Goal: Task Accomplishment & Management: Complete application form

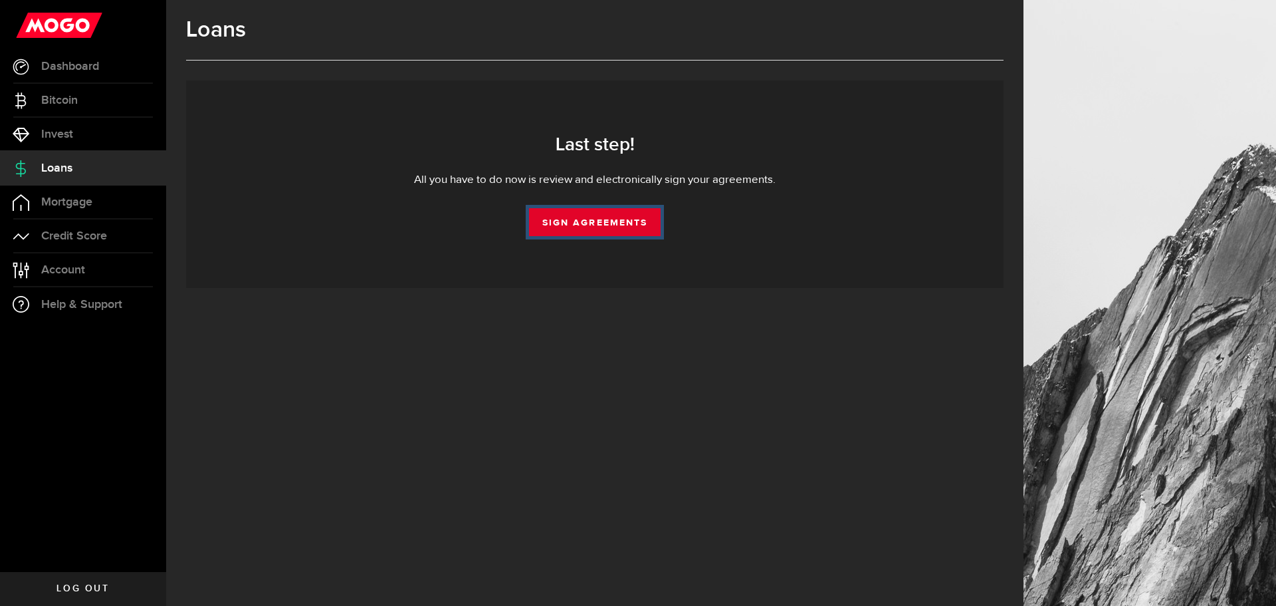
click at [580, 221] on link "Sign Agreements" at bounding box center [595, 222] width 132 height 28
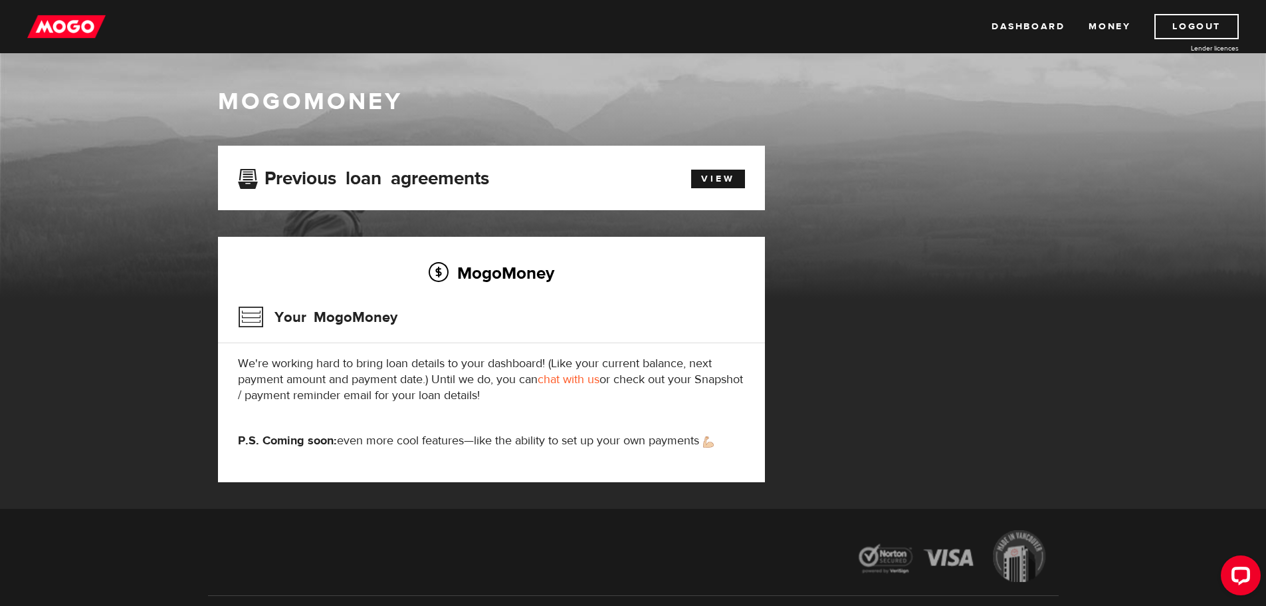
scroll to position [66, 0]
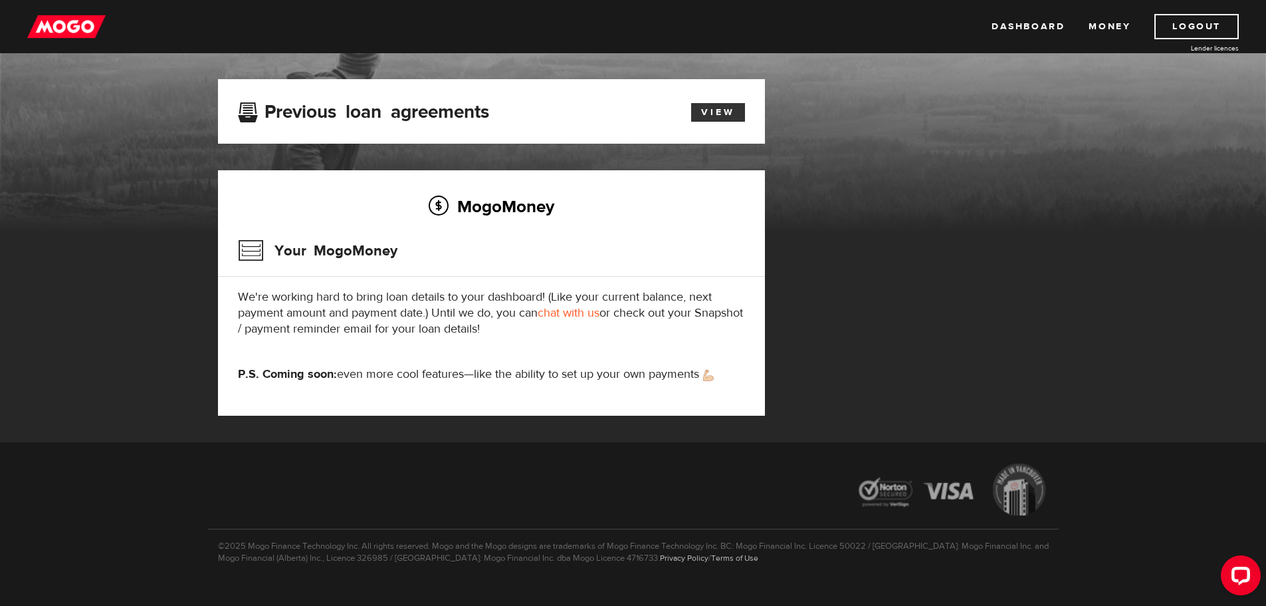
click at [709, 121] on link "View" at bounding box center [718, 112] width 54 height 19
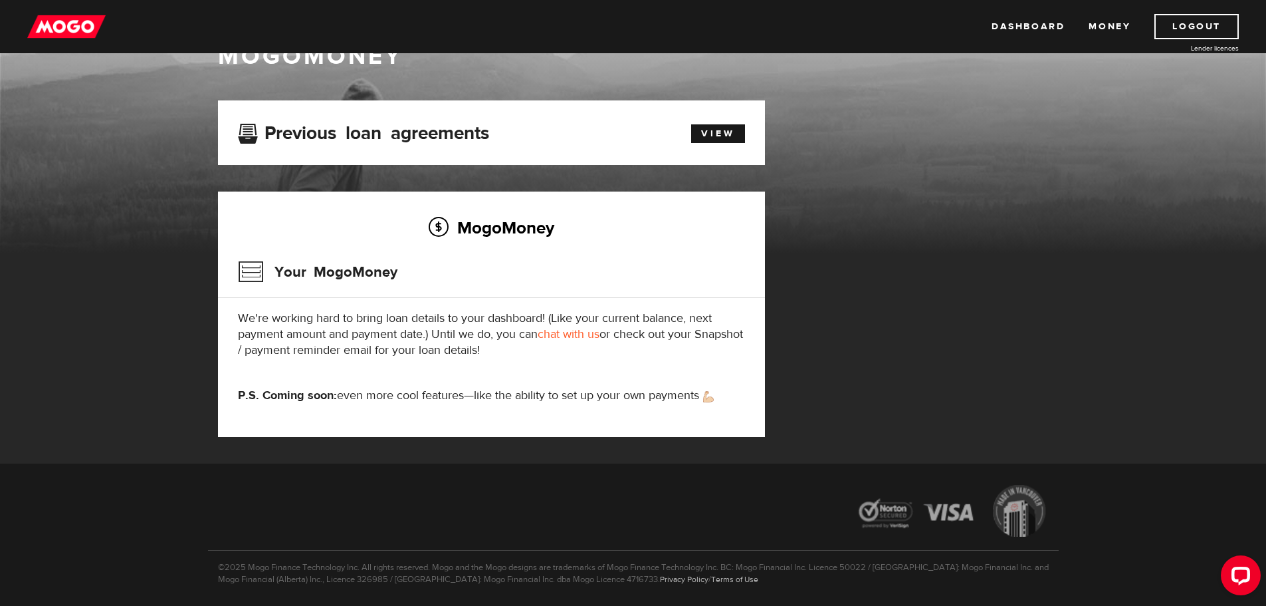
scroll to position [89, 0]
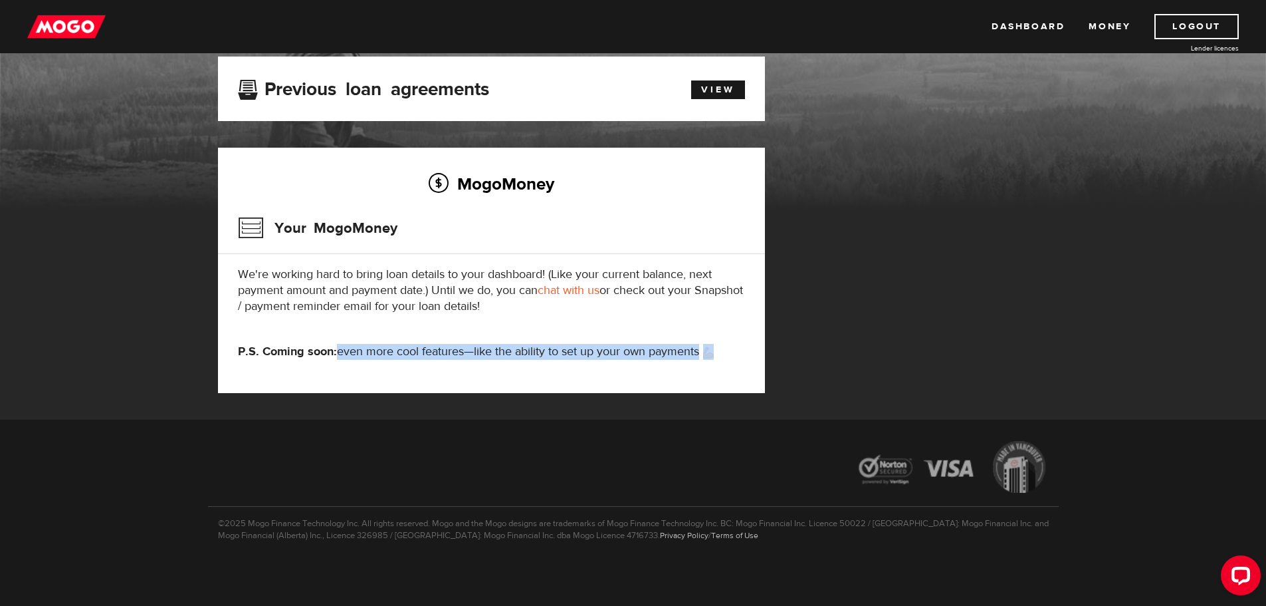
drag, startPoint x: 335, startPoint y: 350, endPoint x: 782, endPoint y: 350, distance: 446.8
click at [782, 350] on div "MogoMoney Your MogoMoney application Expired Your MogoMoney credit decision has…" at bounding box center [633, 238] width 851 height 363
click at [580, 341] on div "MogoMoney Your MogoMoney We're working hard to bring loan details to your dashb…" at bounding box center [491, 270] width 547 height 245
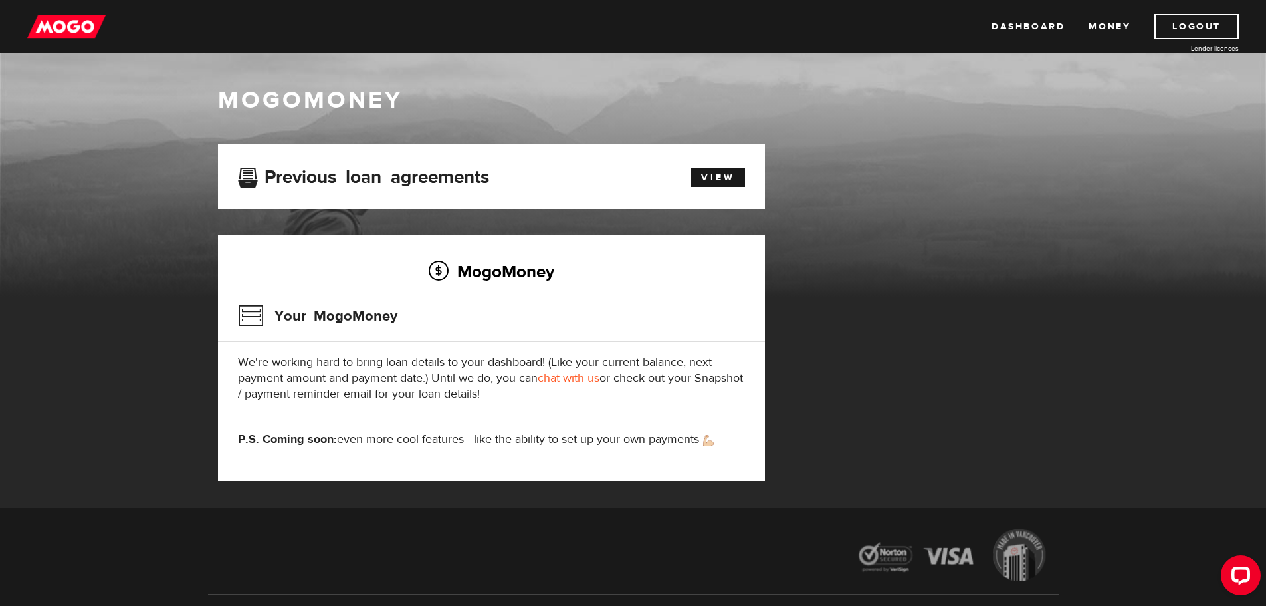
scroll to position [0, 0]
